Goal: Communication & Community: Answer question/provide support

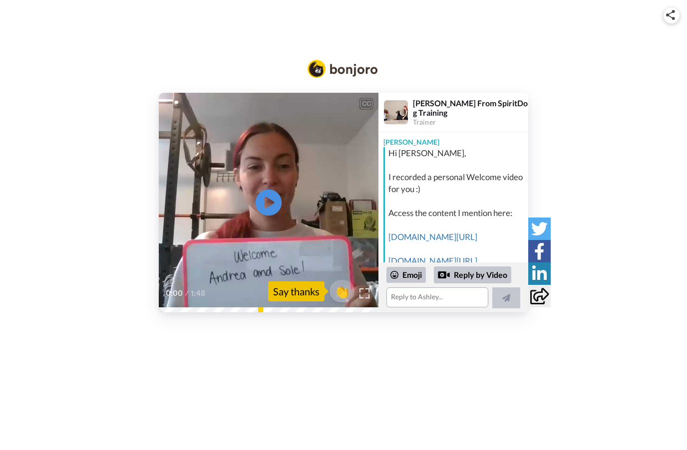
click at [269, 211] on icon at bounding box center [269, 203] width 26 height 26
click at [366, 295] on img at bounding box center [364, 293] width 10 height 10
click at [340, 295] on span "👏" at bounding box center [341, 291] width 31 height 20
click at [431, 303] on textarea "👏" at bounding box center [437, 297] width 102 height 20
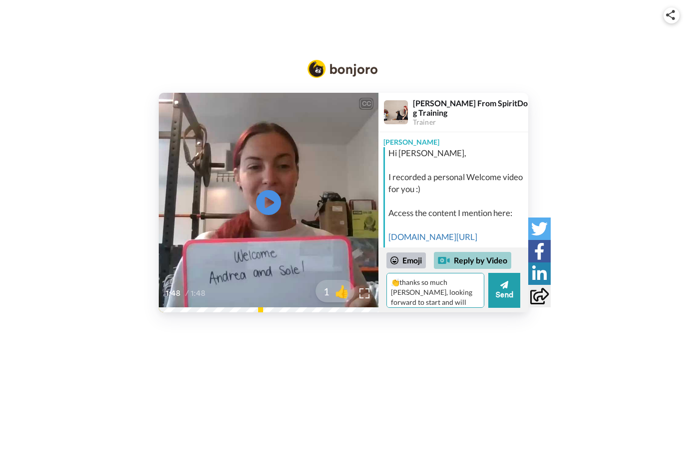
type textarea "👏thanks so much [PERSON_NAME], looking forward to start and will definitely fol…"
click at [487, 263] on div "Reply by Video" at bounding box center [472, 260] width 77 height 17
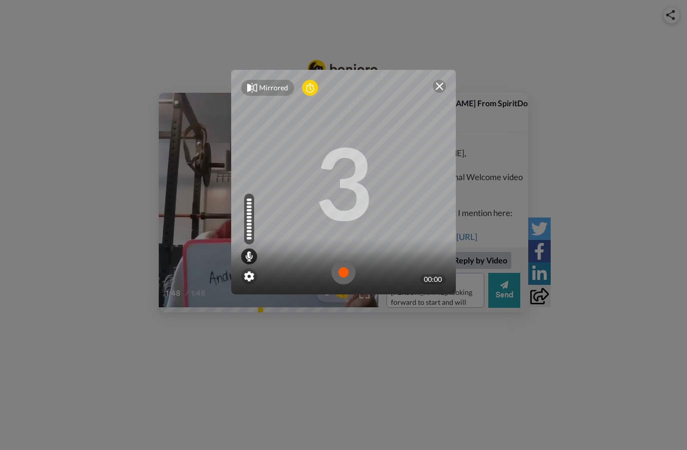
click at [342, 267] on img at bounding box center [343, 273] width 24 height 24
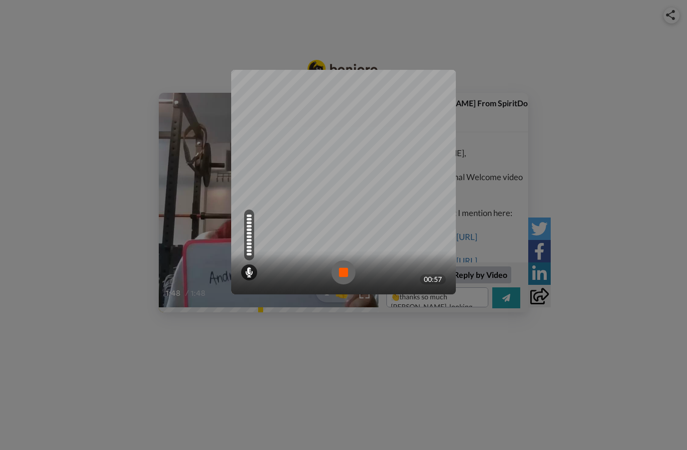
click at [346, 270] on img at bounding box center [343, 273] width 24 height 24
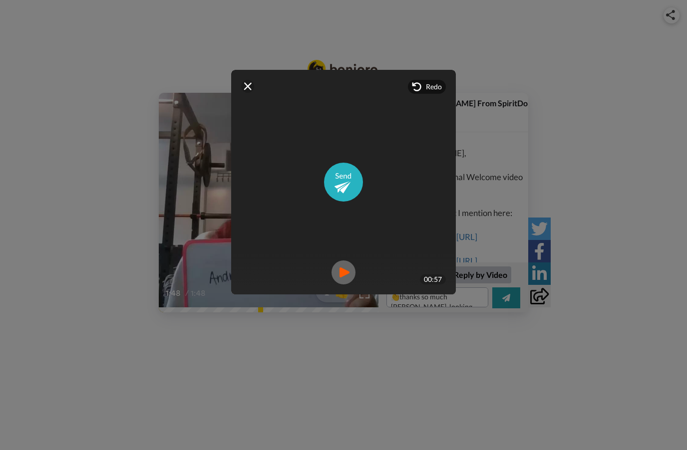
click at [350, 275] on img at bounding box center [343, 273] width 24 height 24
click at [344, 271] on img at bounding box center [343, 273] width 24 height 24
click at [344, 180] on img at bounding box center [343, 182] width 39 height 39
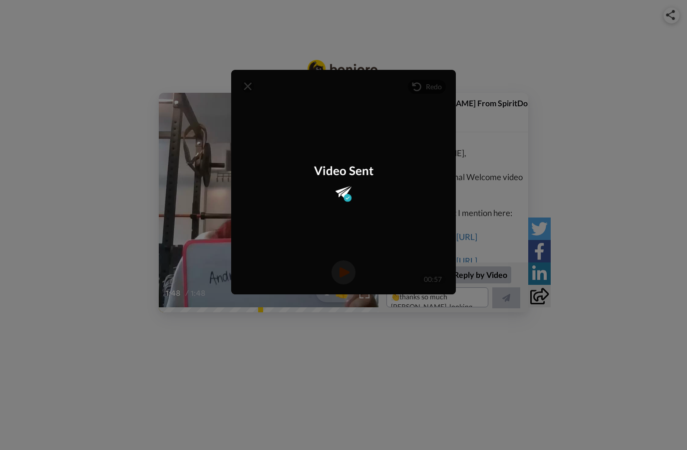
scroll to position [187, 0]
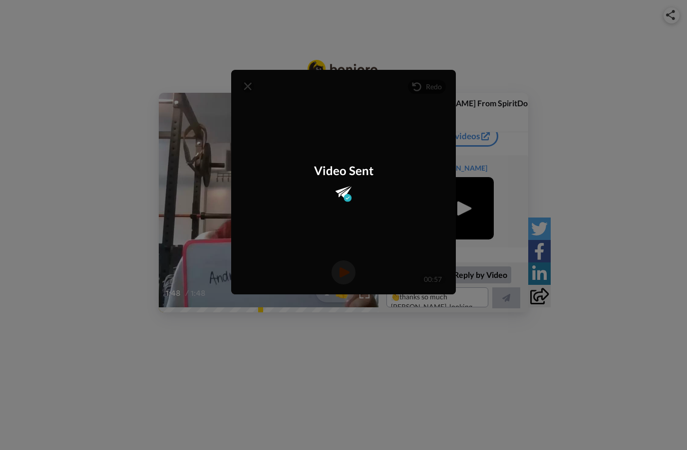
click at [618, 219] on div "Mirrored Redo 3 00:57 Video Sent" at bounding box center [343, 225] width 687 height 450
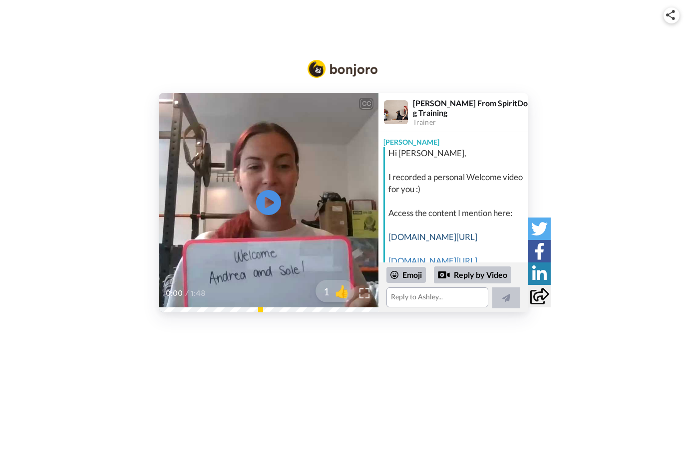
click at [455, 242] on link "[DOMAIN_NAME][URL]" at bounding box center [432, 237] width 89 height 10
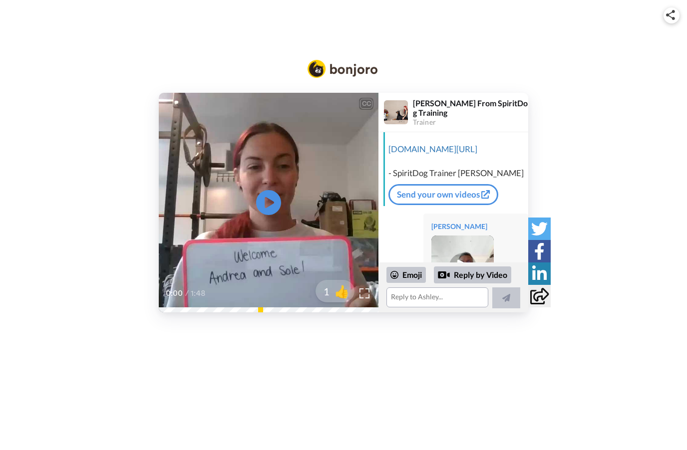
scroll to position [105, 0]
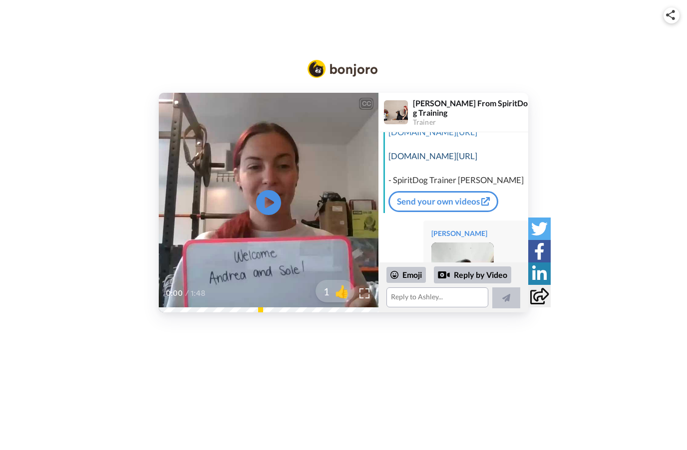
click at [452, 161] on link "[DOMAIN_NAME][URL]" at bounding box center [432, 156] width 89 height 10
